Goal: Task Accomplishment & Management: Manage account settings

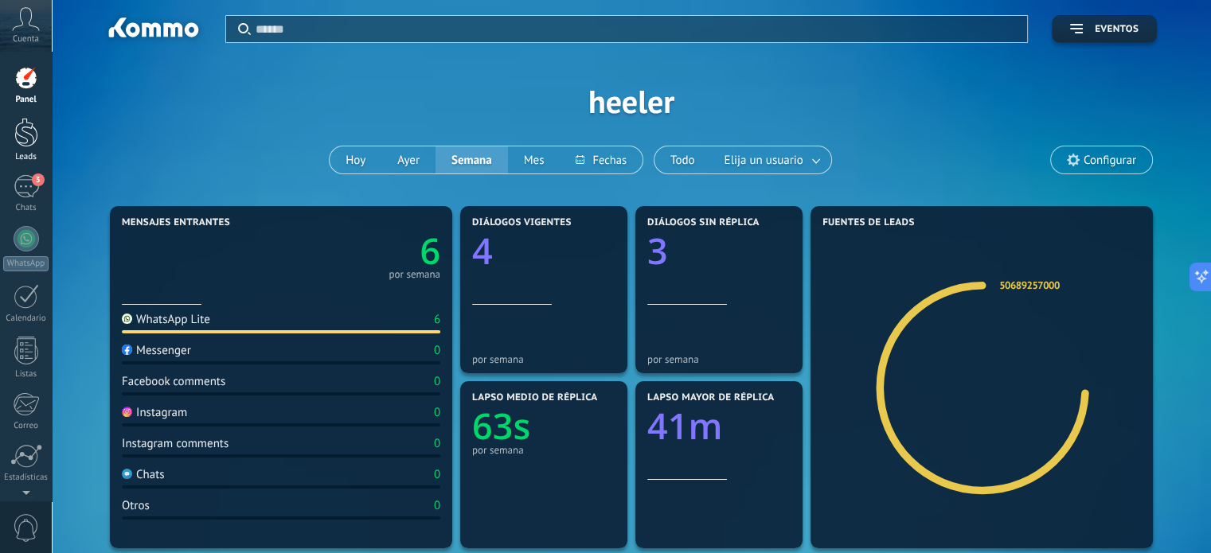
click at [26, 138] on div at bounding box center [26, 132] width 24 height 29
